Goal: Communication & Community: Ask a question

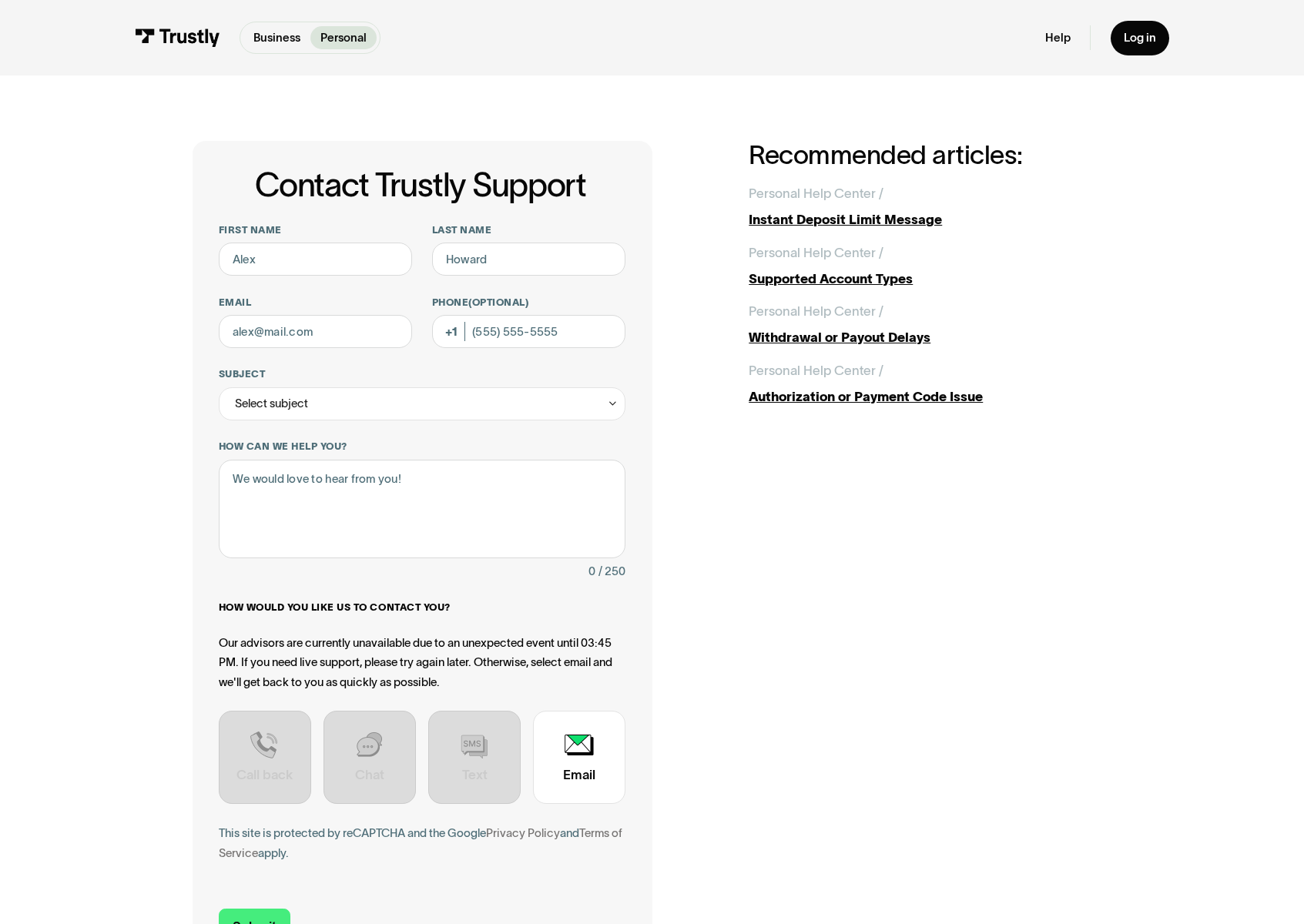
click at [156, 248] on div "Contact Trustly Support First name Last name Email Phone (Optional) Subject Sel…" at bounding box center [652, 555] width 1238 height 960
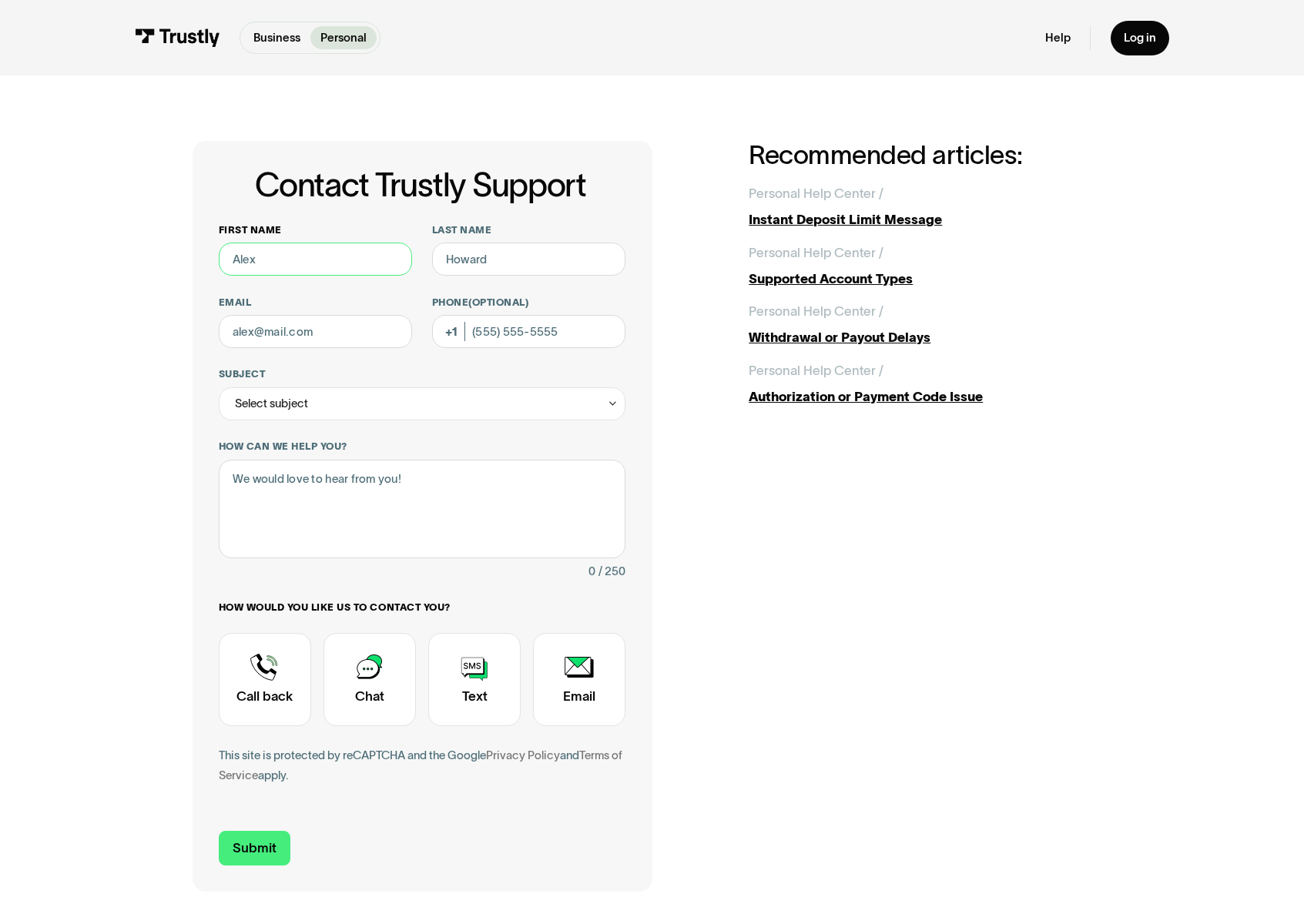
click at [264, 251] on input "First name" at bounding box center [316, 259] width 194 height 33
type input "R"
type input "Renato"
type input "Ma"
type input "Mattos"
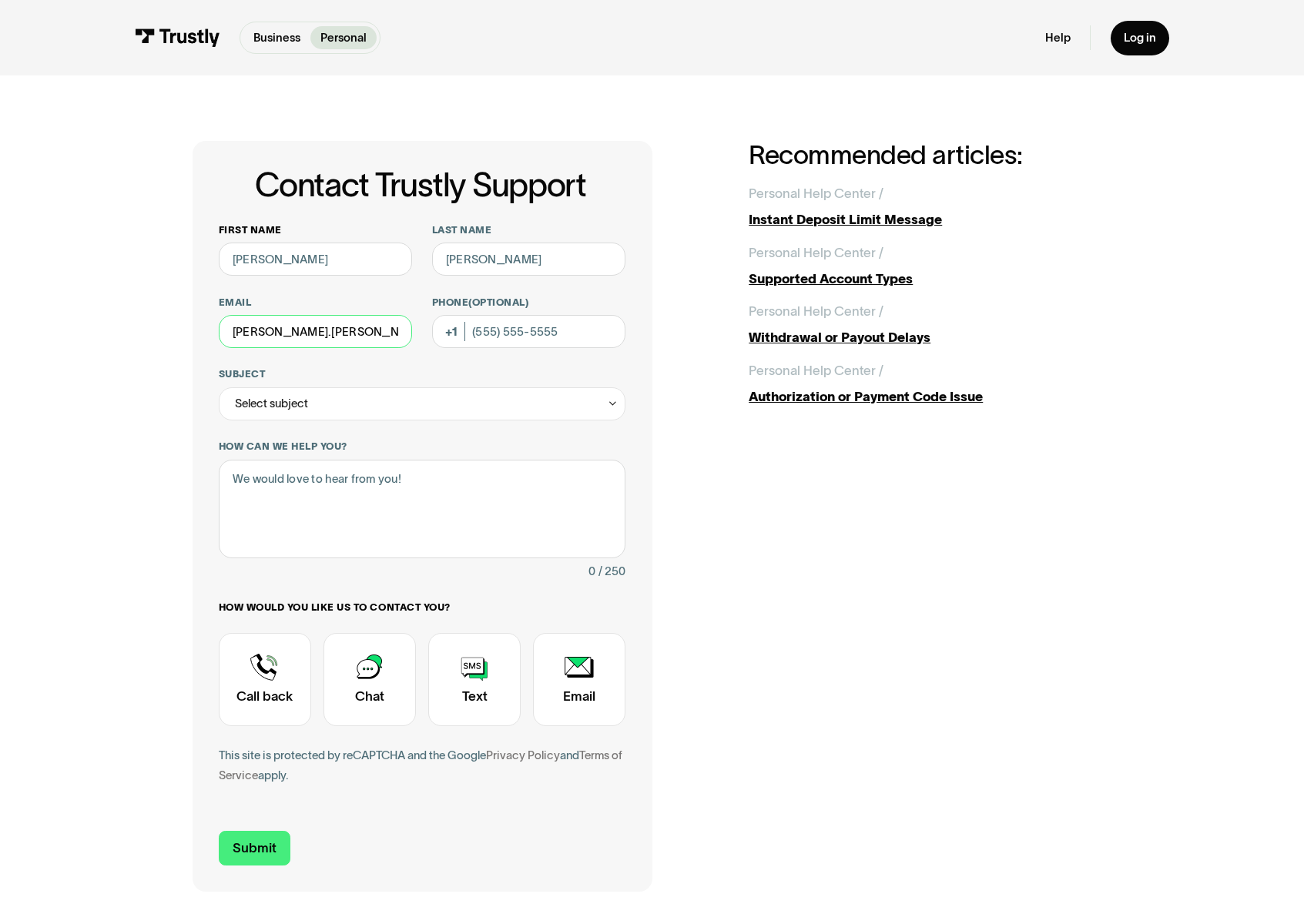
type input "renato.mattos@trustly.com"
click at [433, 407] on div "Select subject" at bounding box center [422, 403] width 408 height 33
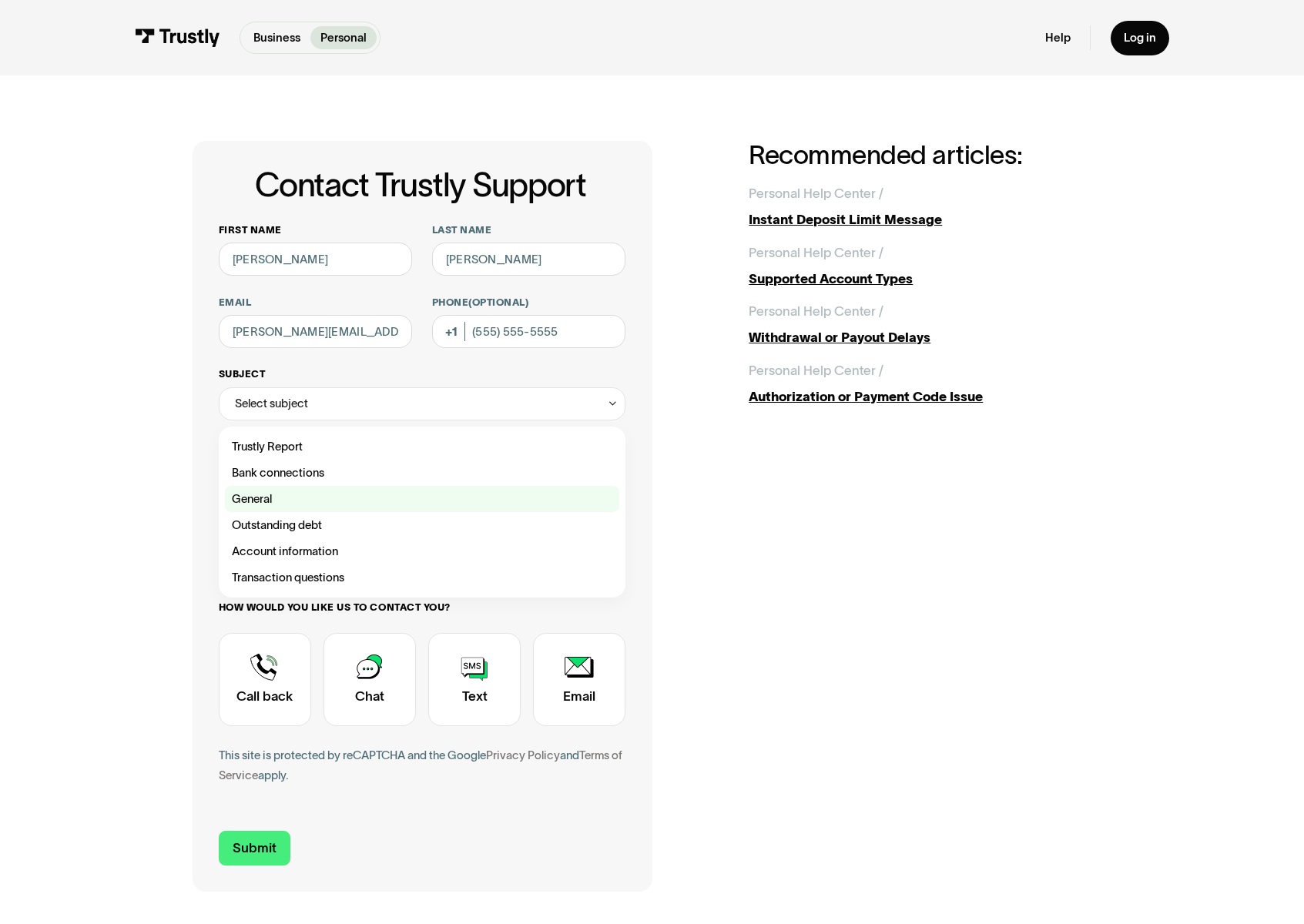
click at [336, 493] on div "Contact Trustly Support" at bounding box center [422, 499] width 395 height 27
type input "*******"
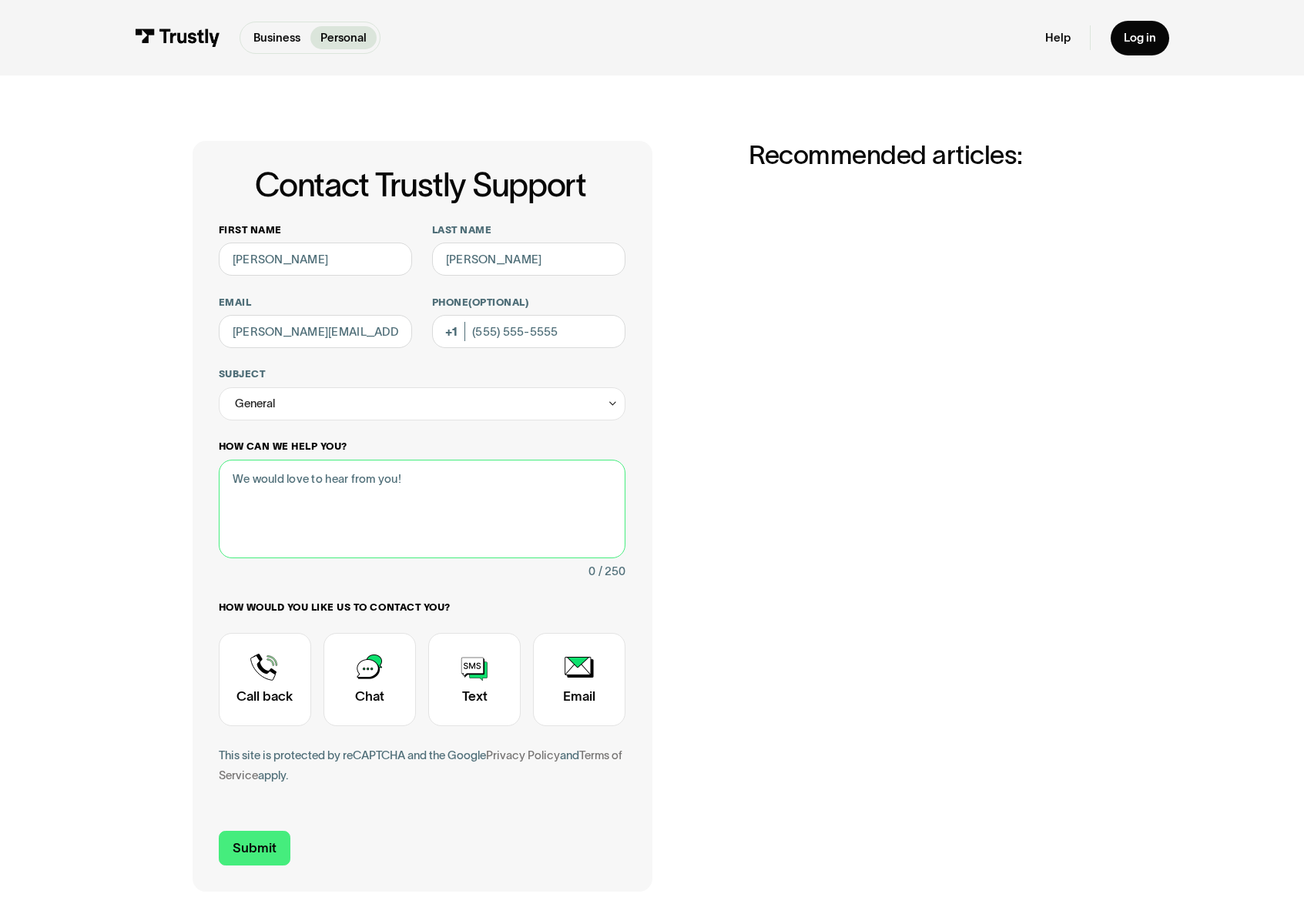
click at [329, 501] on textarea "How can we help you?" at bounding box center [422, 509] width 408 height 99
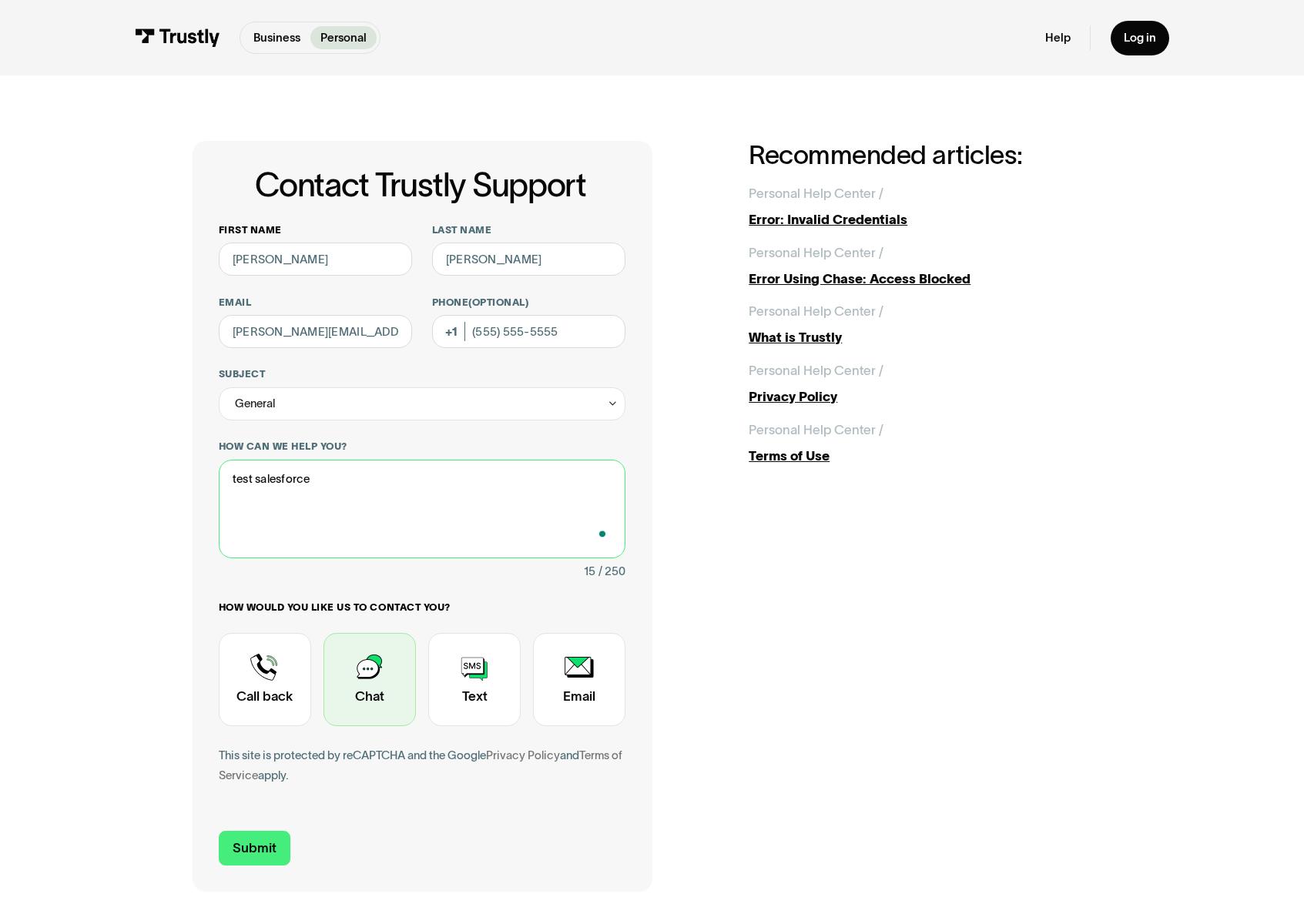
type textarea "test salesforce"
click at [395, 657] on div "Contact Trustly Support" at bounding box center [370, 679] width 92 height 93
click at [257, 848] on input "Submit" at bounding box center [254, 848] width 71 height 35
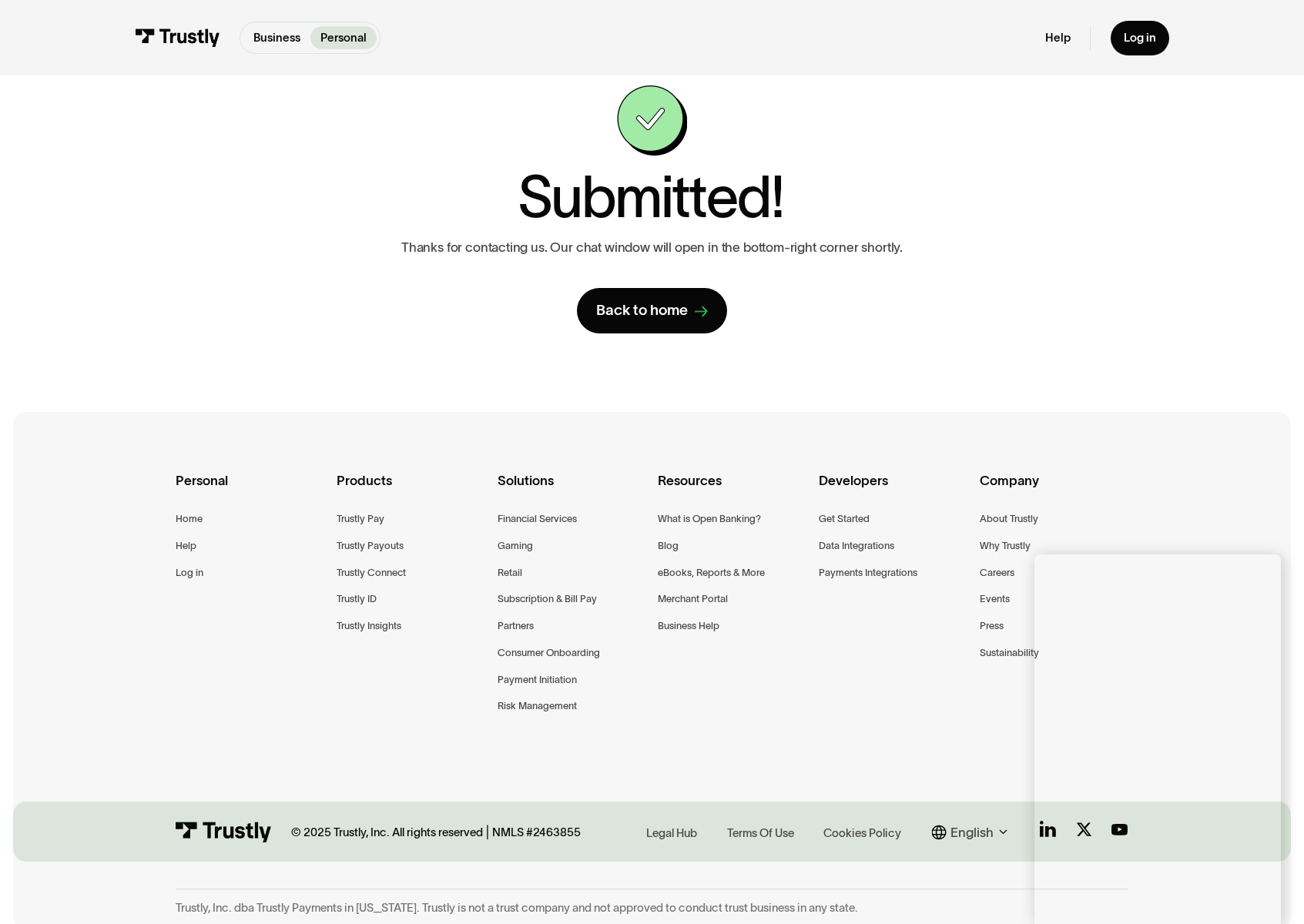
scroll to position [64, 0]
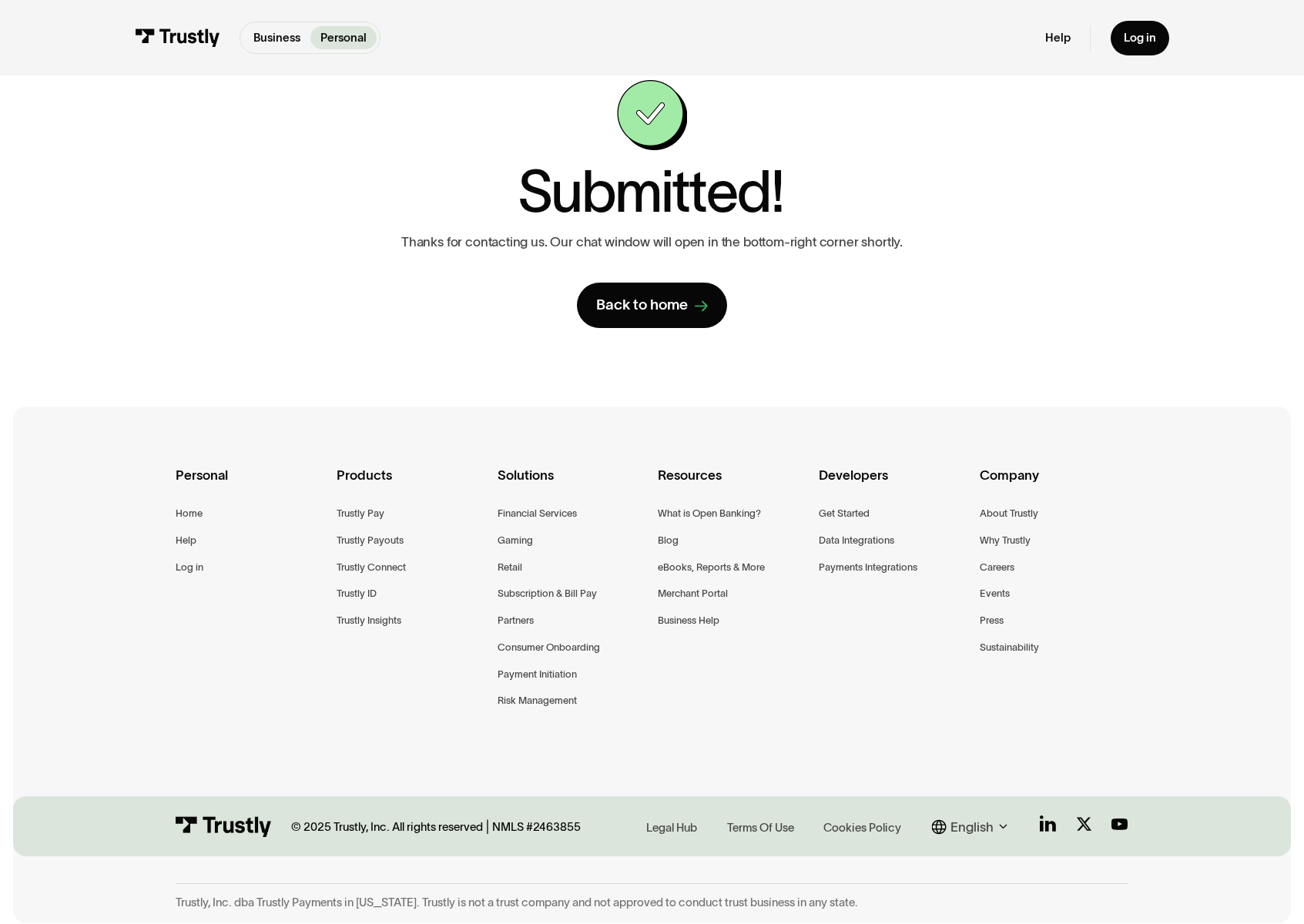
click at [240, 231] on div "Contact Trustly Support First name Renato Last name Mattos Email renato.mattos@…" at bounding box center [652, 203] width 919 height 248
